Goal: Information Seeking & Learning: Learn about a topic

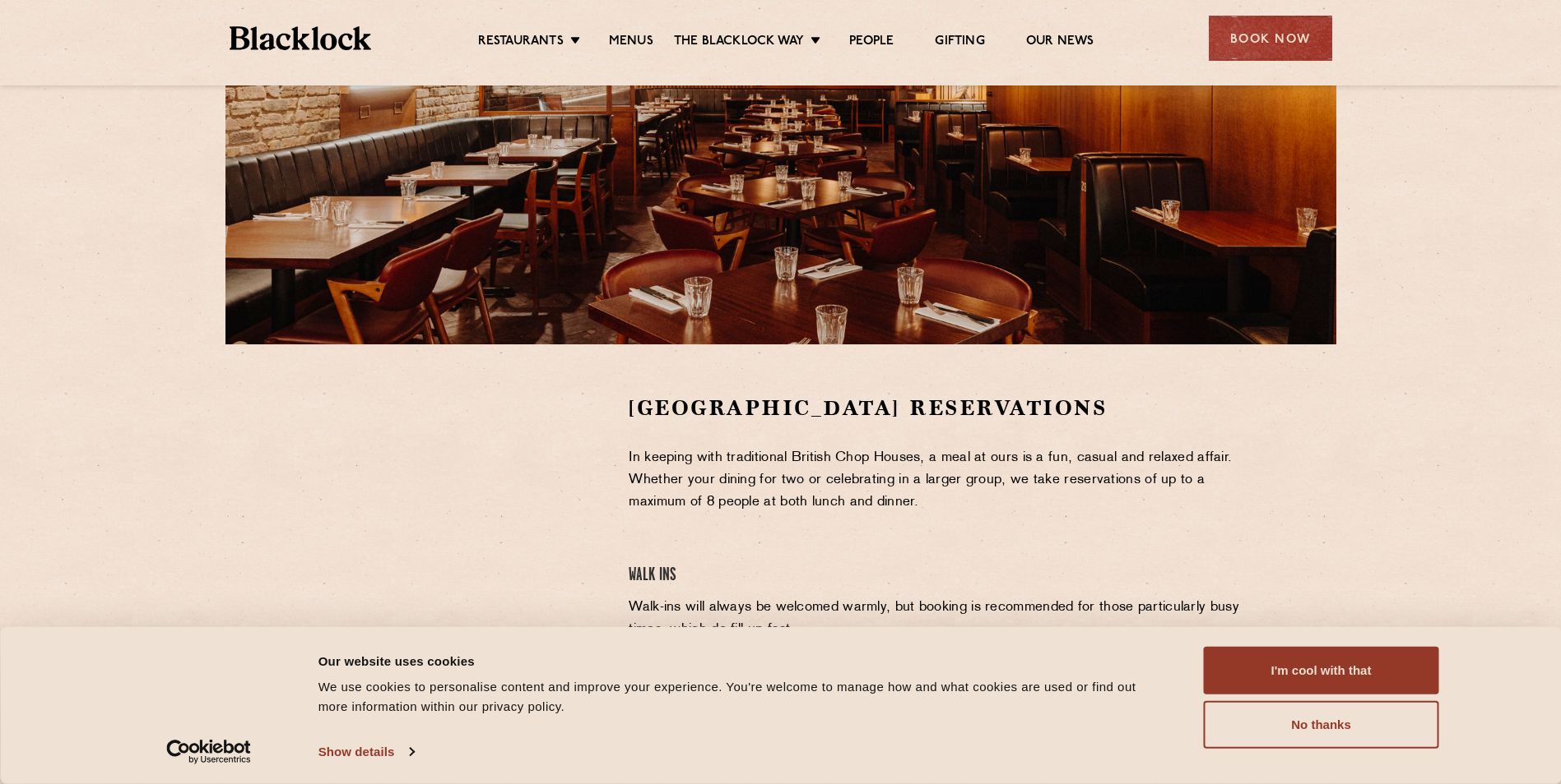
scroll to position [247, 0]
click at [636, 42] on link "Menus" at bounding box center [631, 43] width 45 height 18
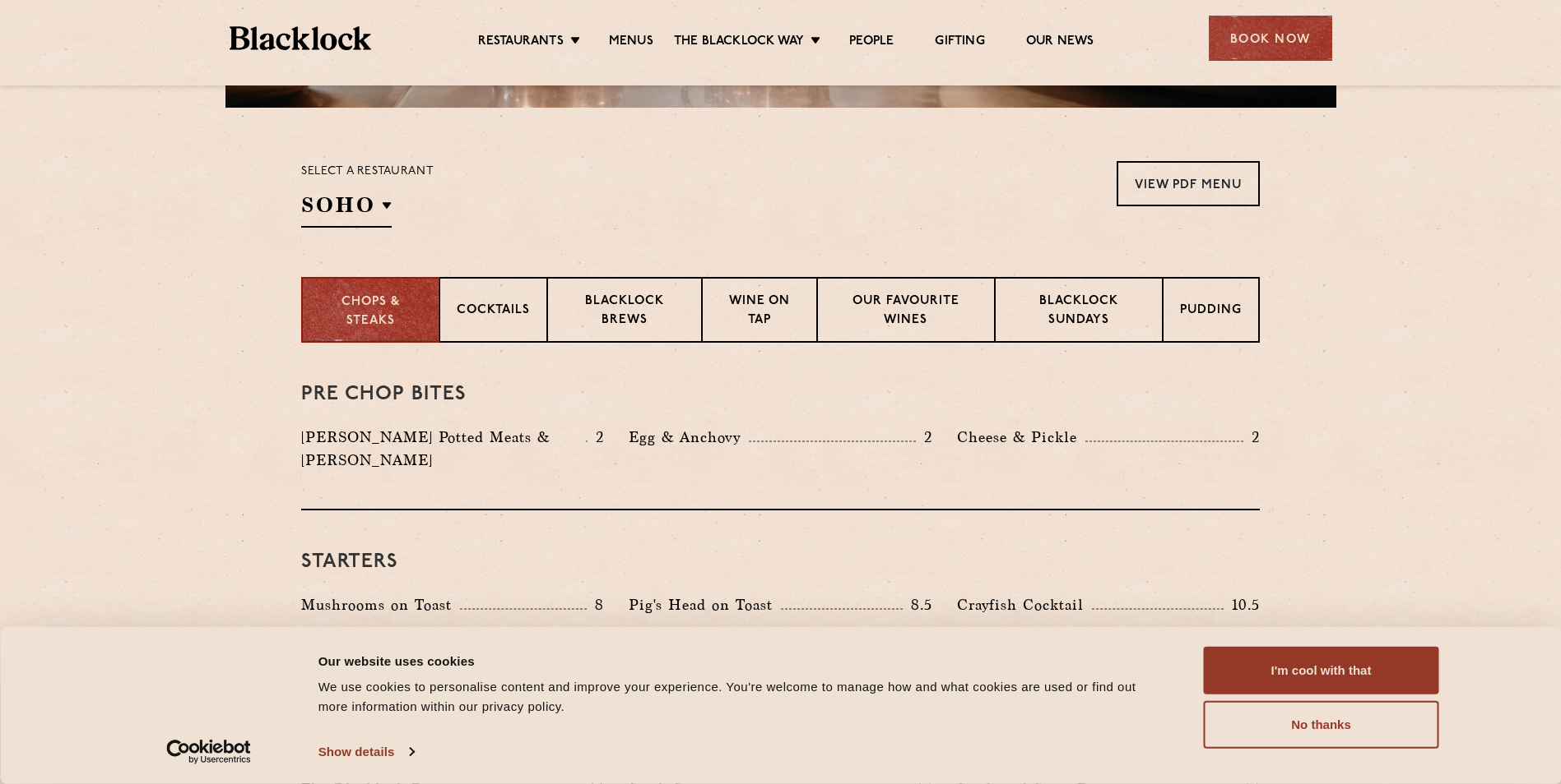
scroll to position [329, 0]
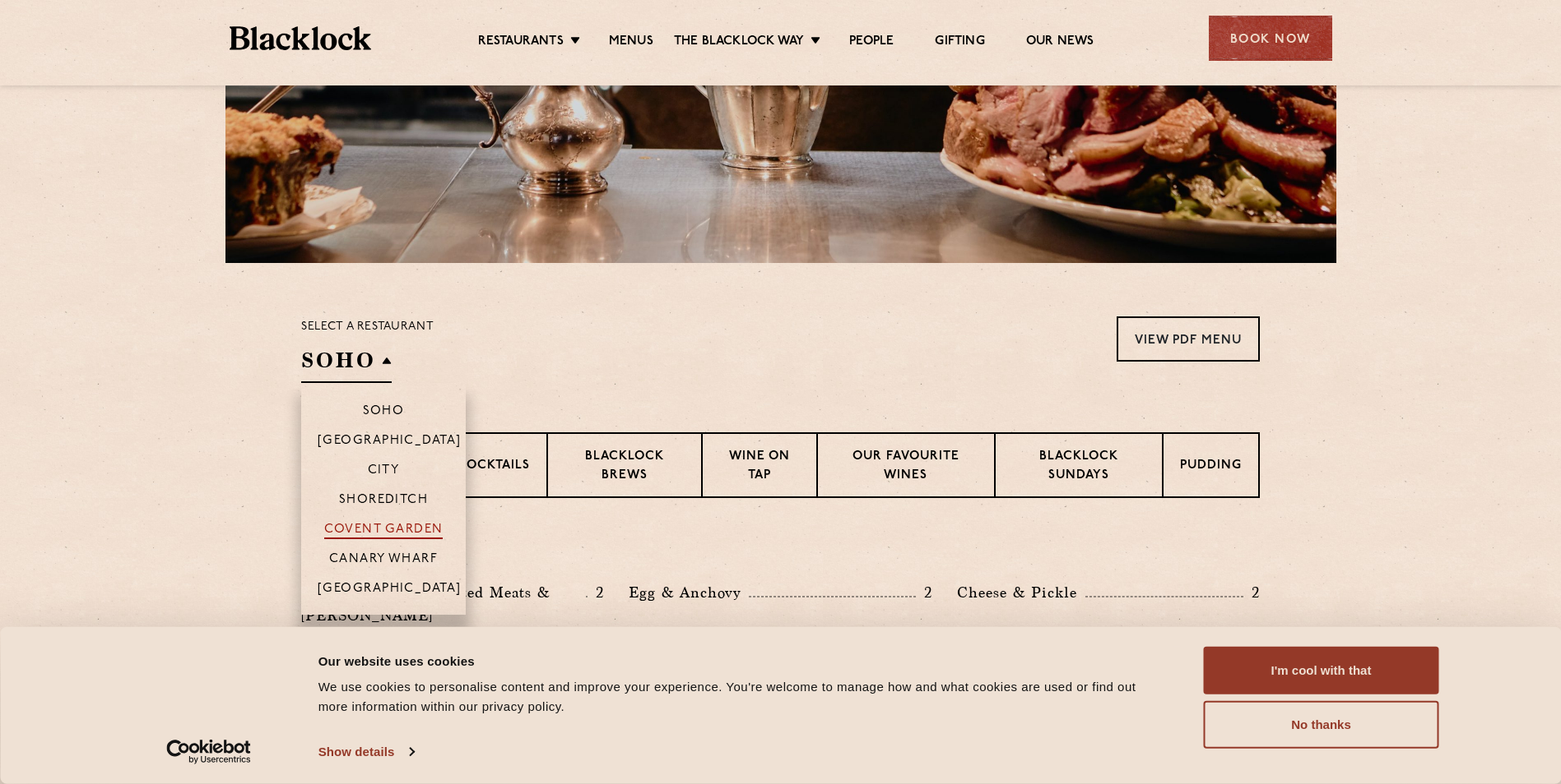
click at [398, 524] on p "Covent Garden" at bounding box center [383, 531] width 120 height 17
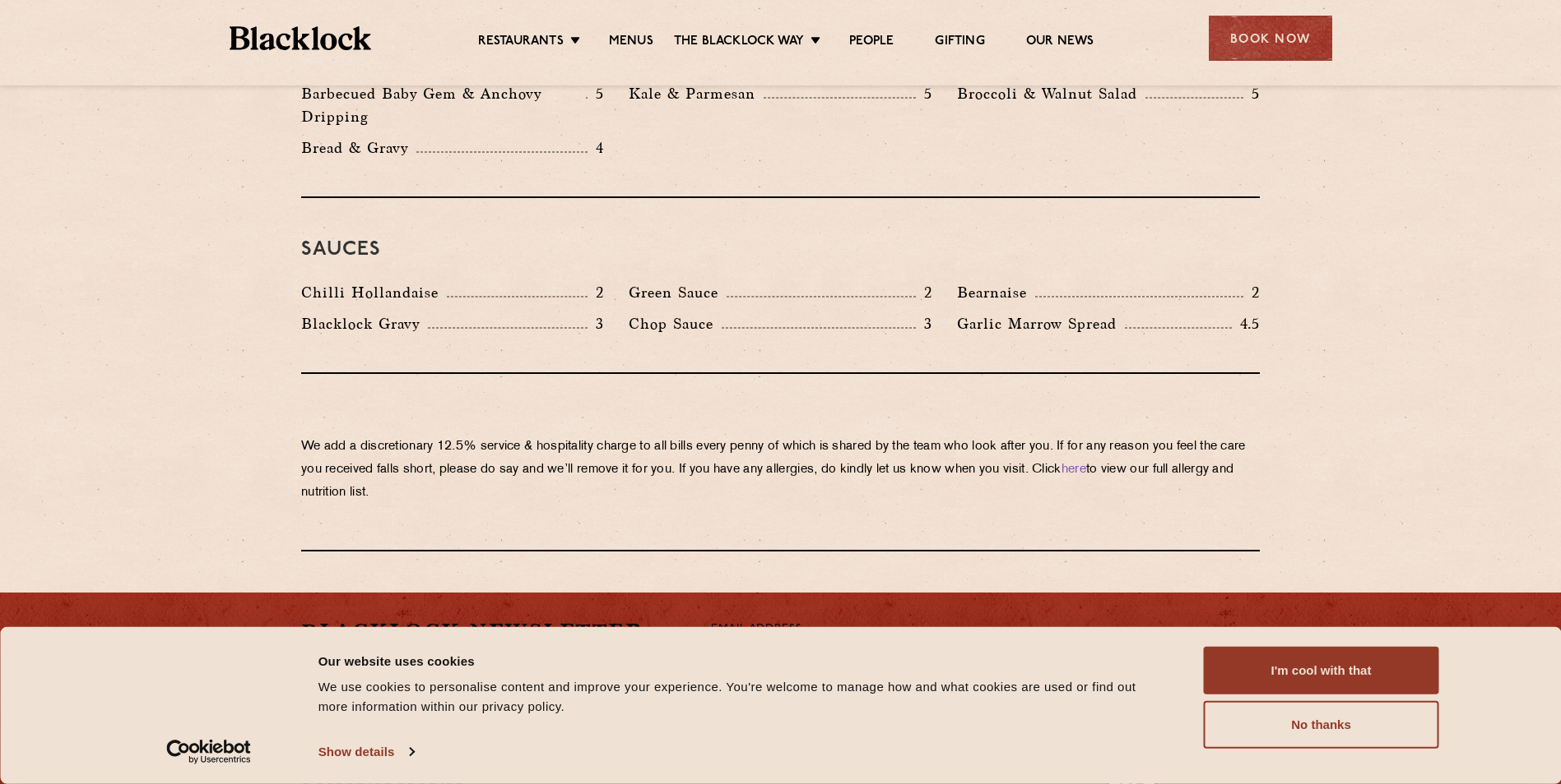
scroll to position [2792, 0]
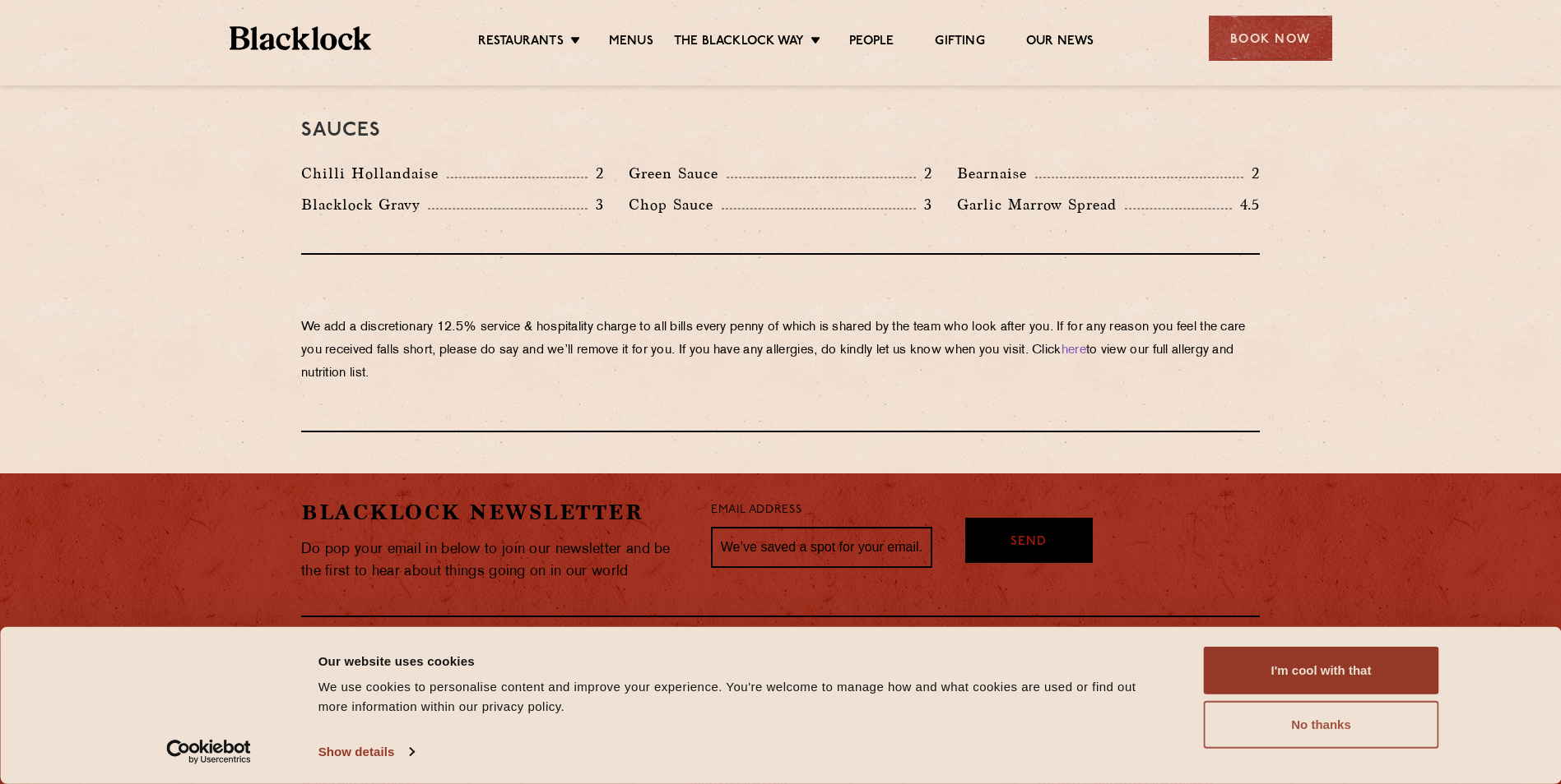
drag, startPoint x: 1303, startPoint y: 734, endPoint x: 1291, endPoint y: 726, distance: 14.4
click at [1302, 734] on button "No thanks" at bounding box center [1321, 725] width 236 height 48
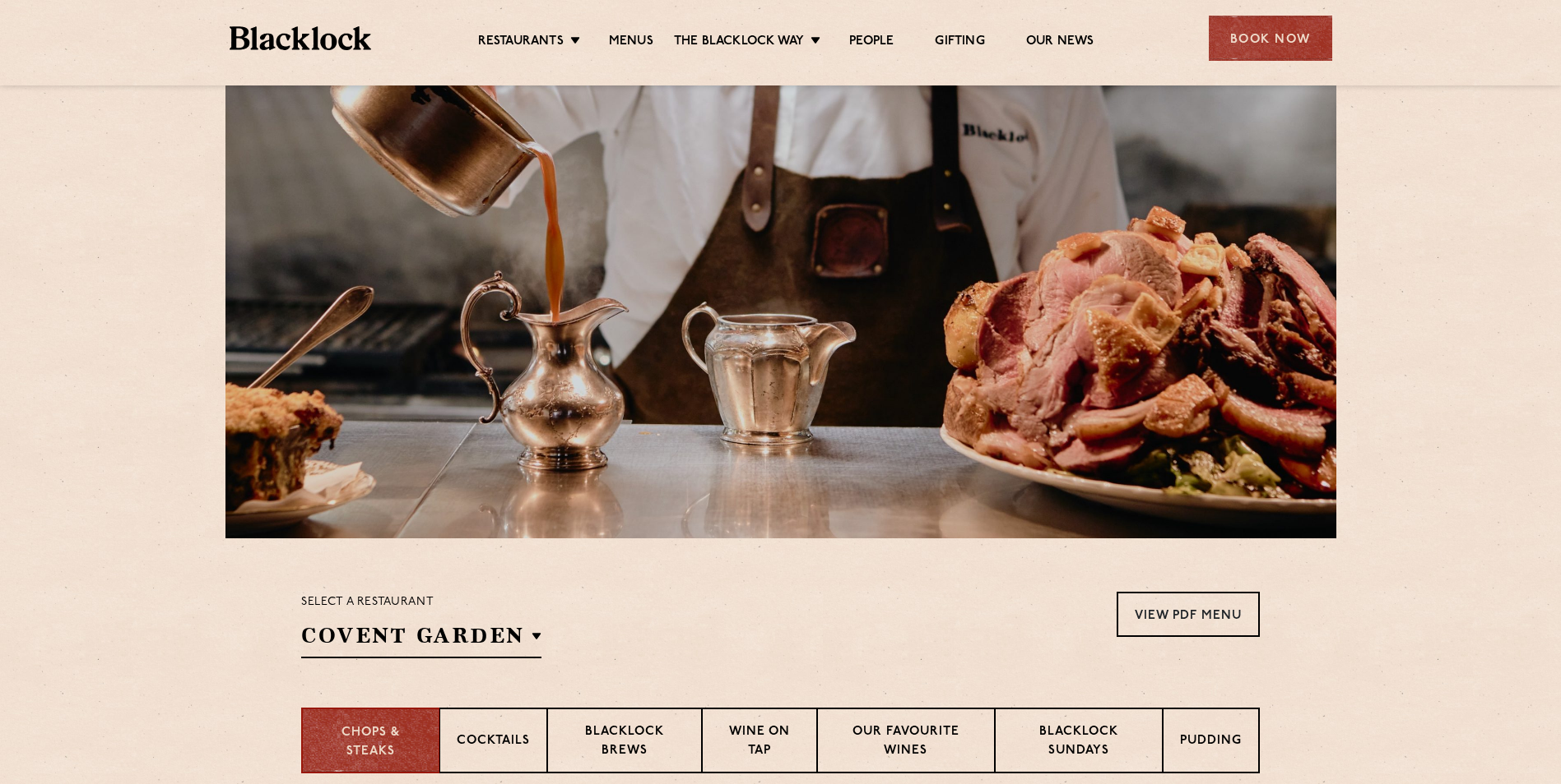
scroll to position [0, 0]
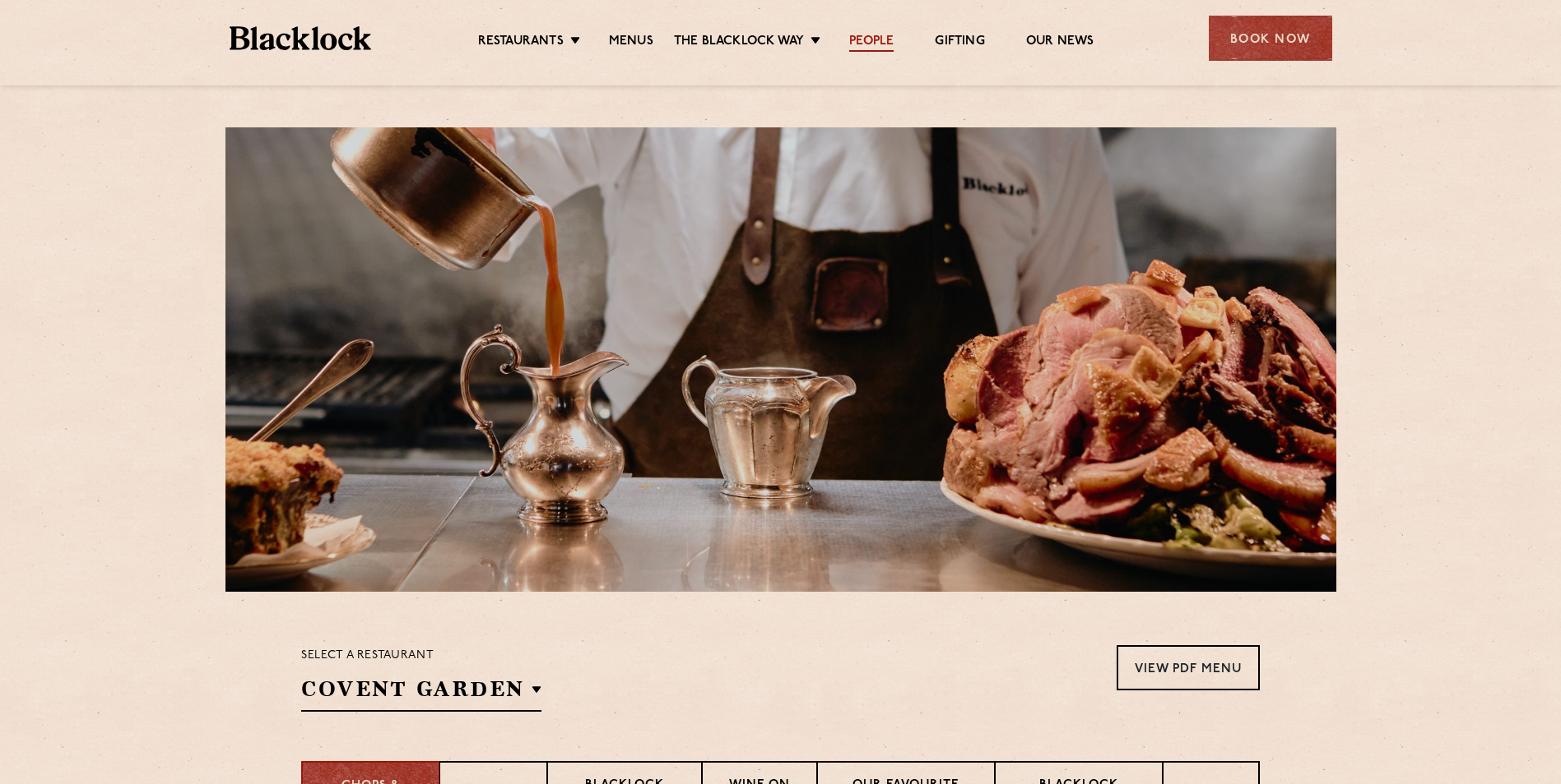
click at [879, 44] on link "People" at bounding box center [871, 43] width 45 height 18
